Goal: Book appointment/travel/reservation

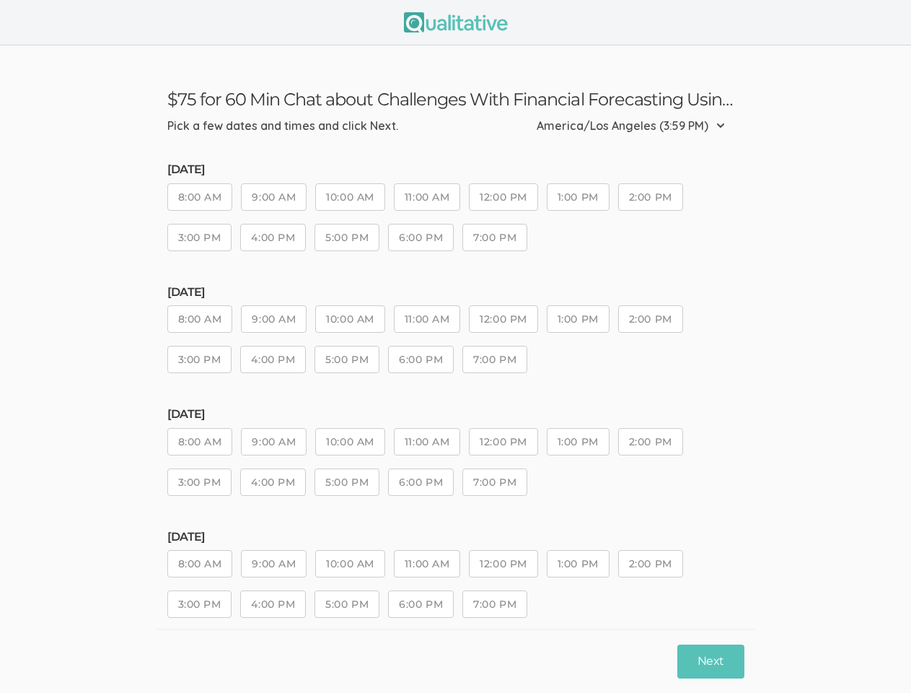
click at [454, 346] on button "6:00 PM" at bounding box center [421, 359] width 66 height 27
click at [201, 197] on button "8:00 AM" at bounding box center [200, 196] width 66 height 27
click at [276, 197] on button "9:00 AM" at bounding box center [274, 196] width 66 height 27
click at [352, 197] on button "10:00 AM" at bounding box center [349, 196] width 69 height 27
click at [431, 197] on button "11:00 AM" at bounding box center [427, 196] width 66 height 27
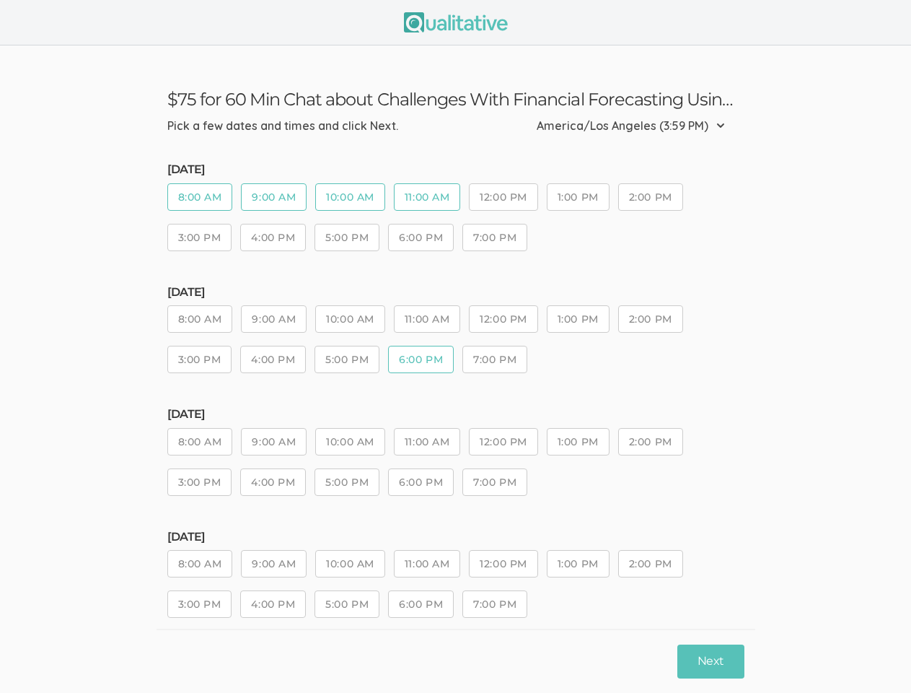
click at [508, 197] on button "12:00 PM" at bounding box center [503, 196] width 69 height 27
click at [583, 197] on button "1:00 PM" at bounding box center [578, 196] width 63 height 27
click at [657, 197] on button "2:00 PM" at bounding box center [650, 196] width 65 height 27
click at [200, 237] on button "3:00 PM" at bounding box center [199, 237] width 65 height 27
click at [274, 237] on button "4:00 PM" at bounding box center [273, 237] width 66 height 27
